Goal: Find specific page/section: Locate a particular part of the current website

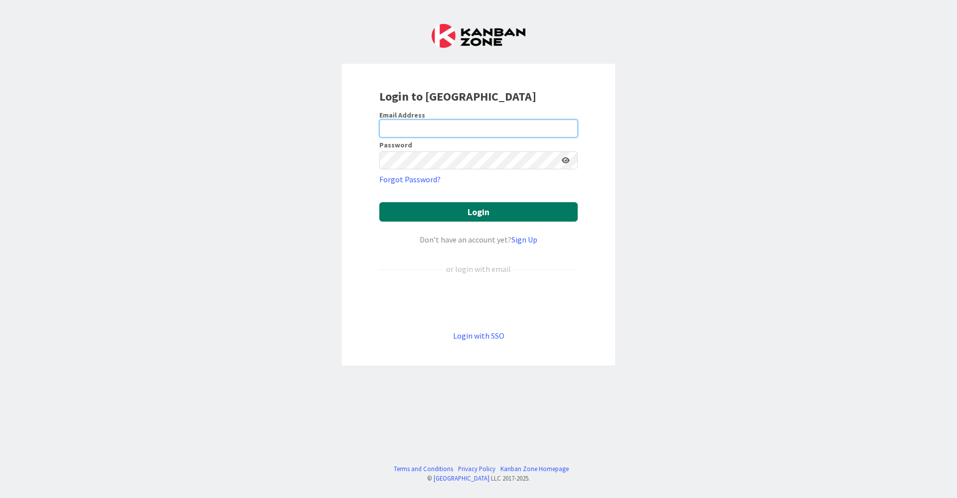
type input "[EMAIL_ADDRESS][DOMAIN_NAME]"
click at [453, 218] on button "Login" at bounding box center [478, 211] width 198 height 19
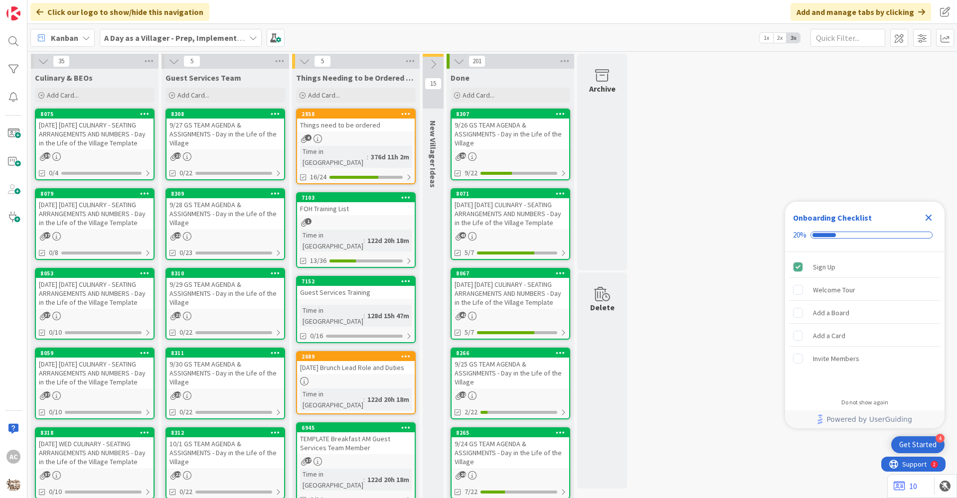
click at [83, 229] on div "[DATE] [DATE] CULINARY - SEATING ARRANGEMENTS AND NUMBERS - Day in the Life of …" at bounding box center [95, 213] width 118 height 31
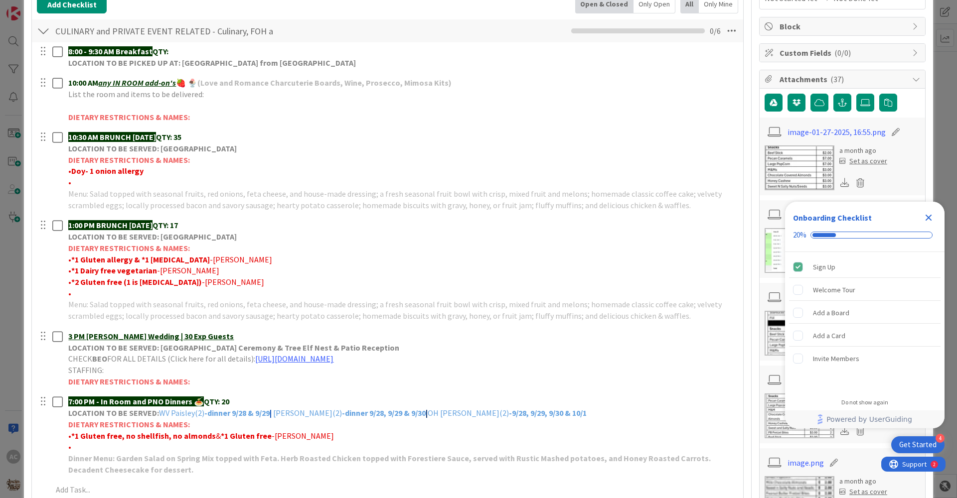
scroll to position [199, 0]
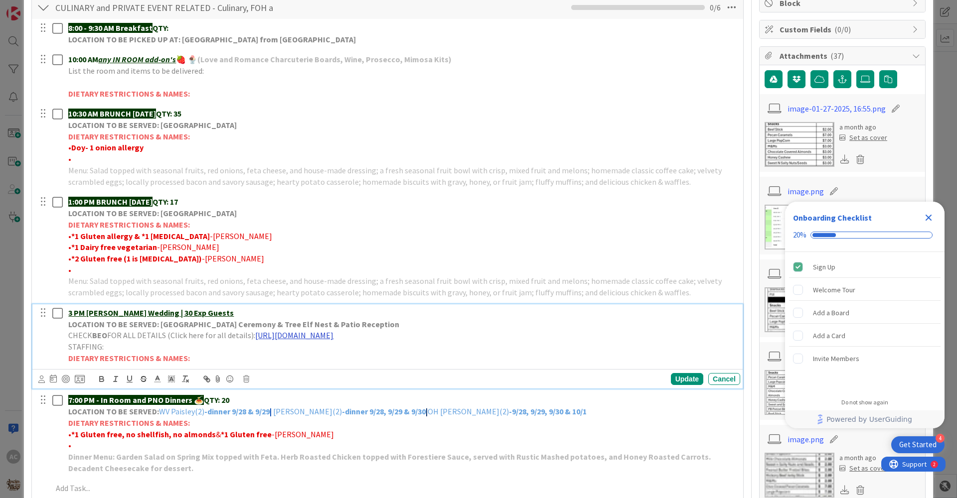
click at [333, 338] on link "[URL][DOMAIN_NAME]" at bounding box center [294, 335] width 78 height 10
click at [382, 358] on link "https://portal.tripleseat.com/doc/56f6a0379f7c45778ad682d5acabc3b4ecfc4161/1939…" at bounding box center [374, 354] width 68 height 13
click at [920, 219] on div "Onboarding Checklist" at bounding box center [857, 218] width 128 height 12
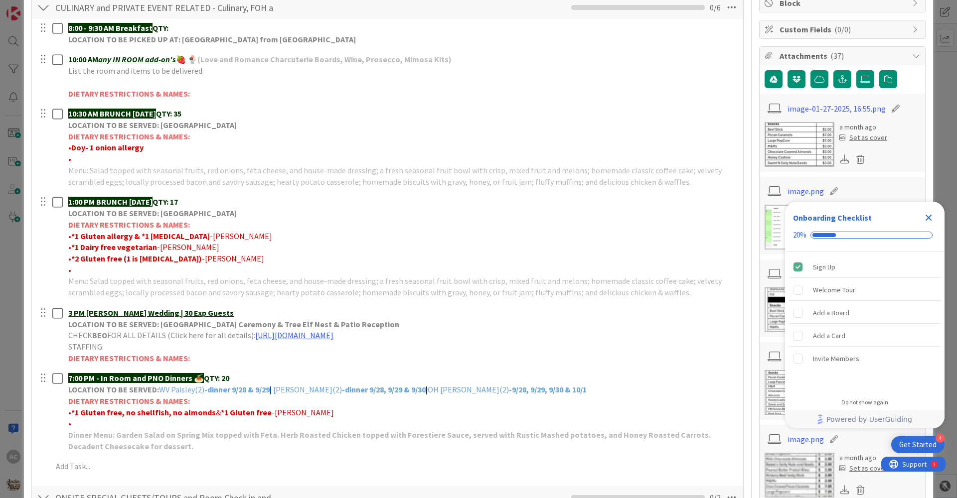
click at [933, 215] on icon "Close Checklist" at bounding box center [928, 218] width 12 height 12
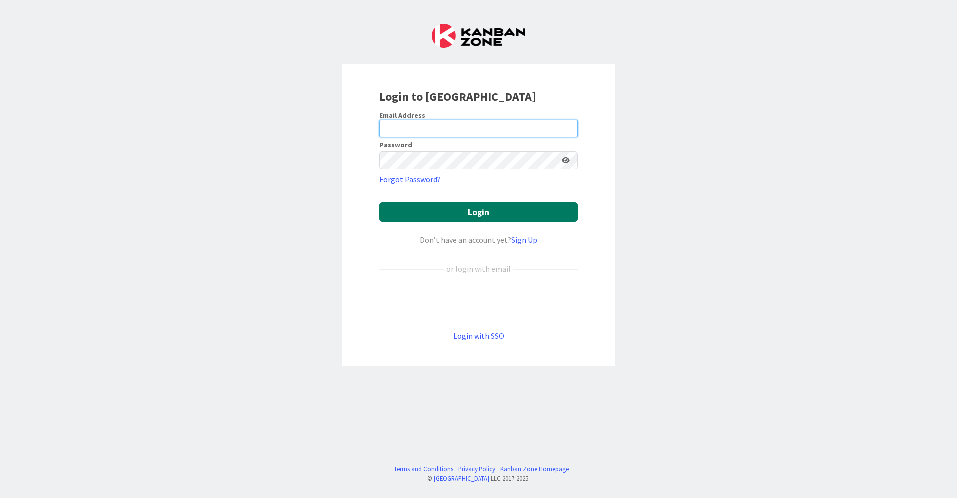
type input "[EMAIL_ADDRESS][DOMAIN_NAME]"
click at [446, 216] on button "Login" at bounding box center [478, 211] width 198 height 19
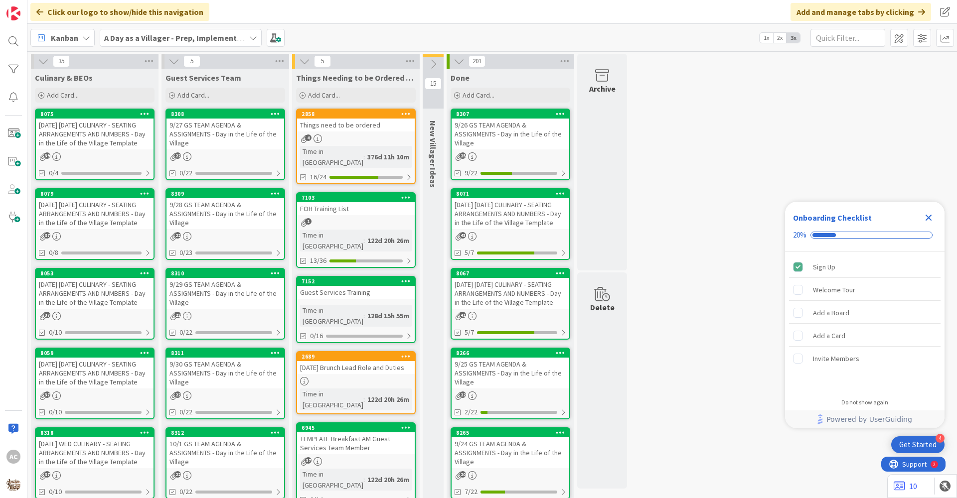
click at [108, 228] on div "[DATE] [DATE] CULINARY - SEATING ARRANGEMENTS AND NUMBERS - Day in the Life of …" at bounding box center [95, 213] width 118 height 31
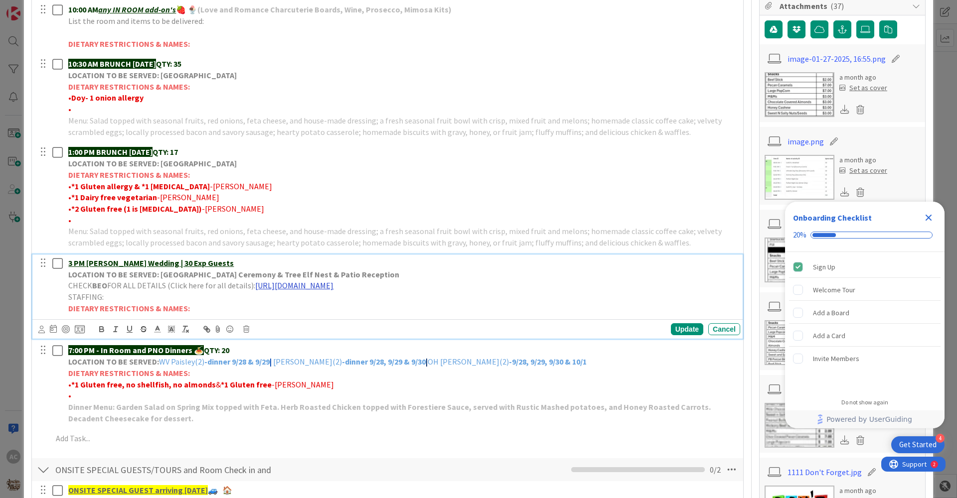
click at [333, 286] on link "https://portal.tripleseat.com/doc/56f6a0379f7c45778ad682d5acabc3b4ecfc4161/1939…" at bounding box center [294, 286] width 78 height 10
click at [396, 307] on link "https://portal.tripleseat.com/doc/56f6a0379f7c45778ad682d5acabc3b4ecfc4161/1939…" at bounding box center [374, 304] width 68 height 13
